Goal: Transaction & Acquisition: Purchase product/service

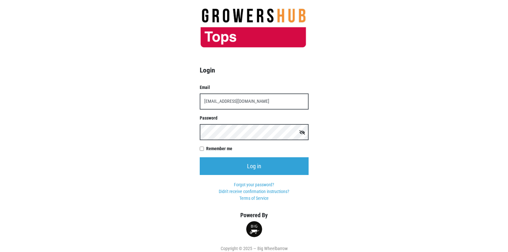
type input "[EMAIL_ADDRESS][DOMAIN_NAME]"
click at [200, 157] on input "Log in" at bounding box center [254, 166] width 109 height 18
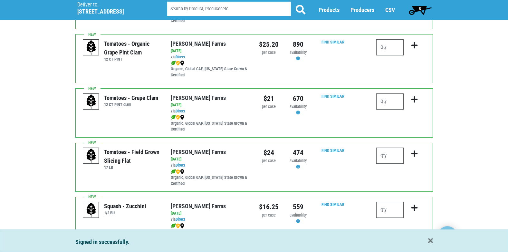
scroll to position [451, 0]
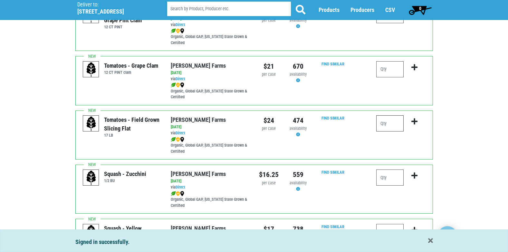
click at [381, 121] on input "number" at bounding box center [389, 123] width 27 height 16
type input "2"
click at [415, 120] on icon "submit" at bounding box center [414, 121] width 6 height 7
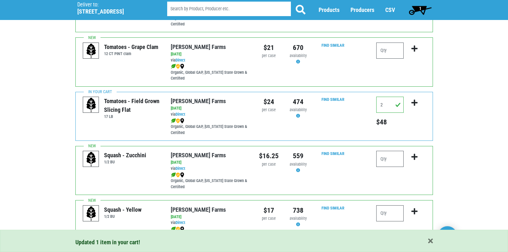
scroll to position [483, 0]
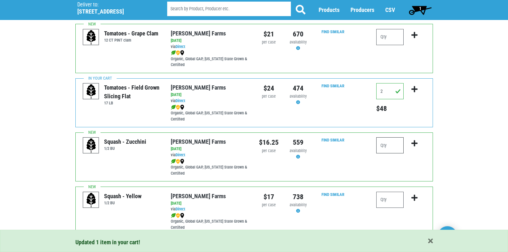
click at [393, 147] on input "number" at bounding box center [389, 145] width 27 height 16
type input "2"
click at [415, 143] on icon "submit" at bounding box center [414, 143] width 6 height 7
click at [387, 201] on input "number" at bounding box center [389, 200] width 27 height 16
type input "1"
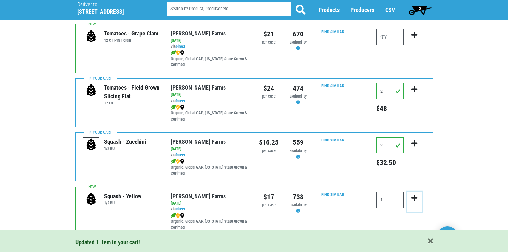
click at [413, 197] on icon "submit" at bounding box center [414, 197] width 6 height 7
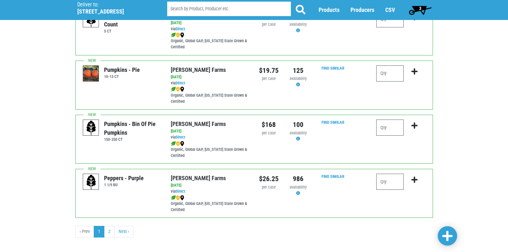
scroll to position [941, 0]
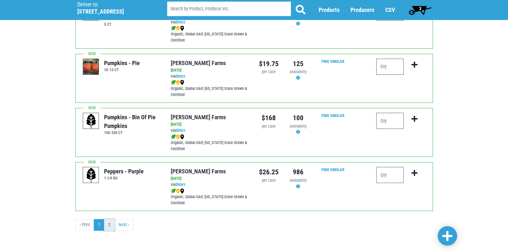
click at [109, 224] on link "2" at bounding box center [109, 225] width 11 height 12
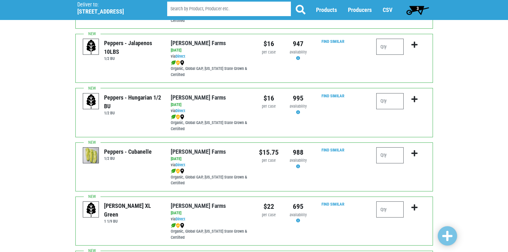
scroll to position [161, 0]
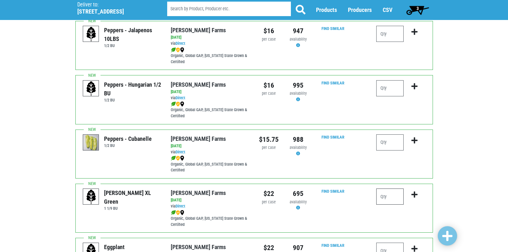
click at [387, 196] on input "number" at bounding box center [389, 196] width 27 height 16
type input "2"
click at [414, 196] on icon "submit" at bounding box center [414, 194] width 6 height 7
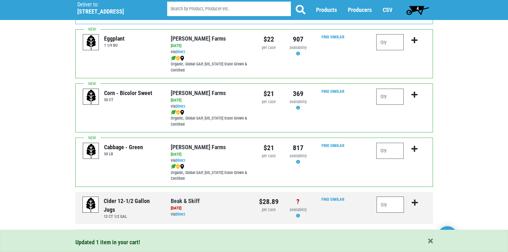
scroll to position [387, 0]
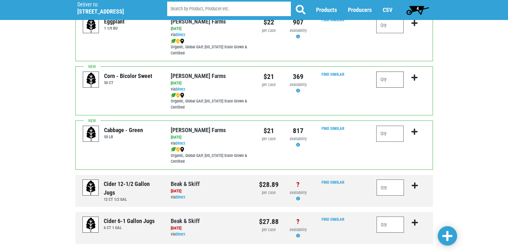
click at [391, 83] on input "number" at bounding box center [389, 80] width 27 height 16
type input "3"
click at [413, 76] on icon "submit" at bounding box center [414, 77] width 6 height 7
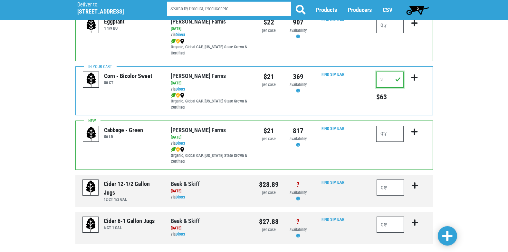
click at [390, 82] on input "3" at bounding box center [389, 80] width 27 height 16
type input "2"
click at [415, 78] on icon "submit" at bounding box center [414, 77] width 6 height 7
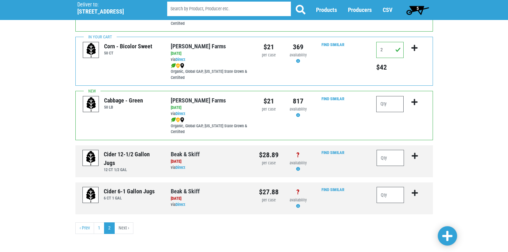
scroll to position [419, 0]
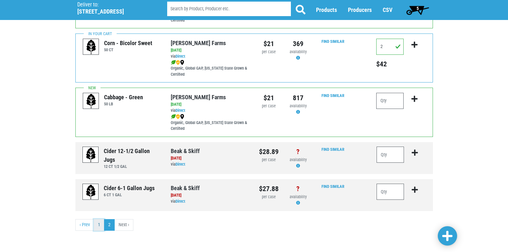
click at [98, 223] on link "1" at bounding box center [99, 225] width 11 height 12
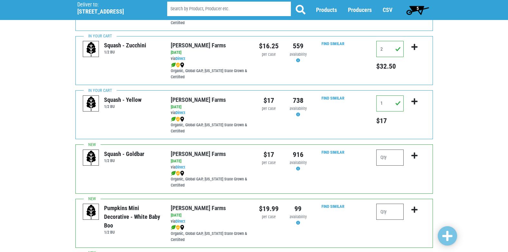
scroll to position [458, 0]
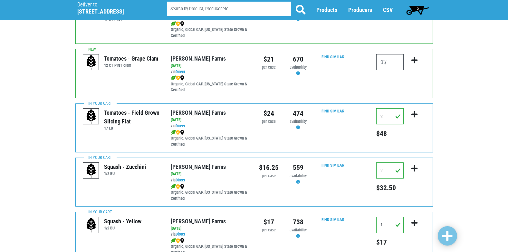
click at [418, 8] on span "5" at bounding box center [418, 8] width 2 height 5
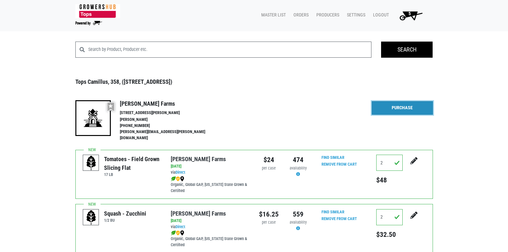
click at [400, 110] on link "Purchase" at bounding box center [402, 108] width 61 height 14
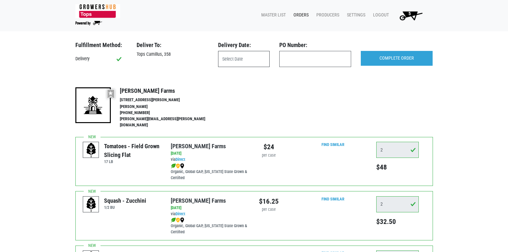
click at [227, 57] on input "text" at bounding box center [244, 59] width 52 height 16
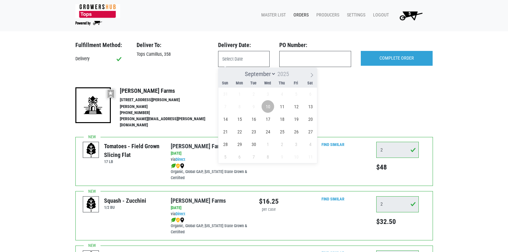
click at [269, 106] on span "10" at bounding box center [268, 106] width 13 height 13
type input "[DATE]"
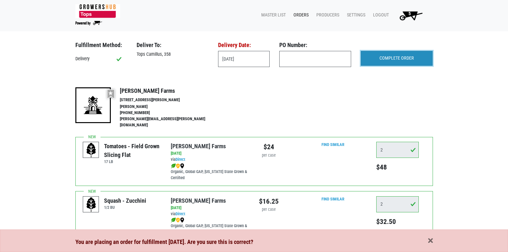
click at [408, 60] on input "COMPLETE ORDER" at bounding box center [397, 58] width 72 height 15
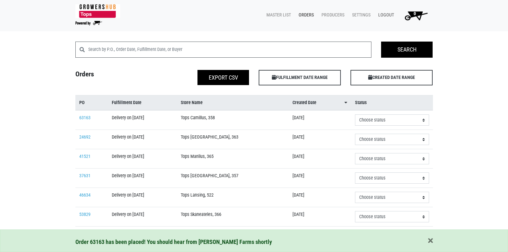
click at [381, 14] on link "Logout" at bounding box center [385, 15] width 24 height 12
